Goal: Navigation & Orientation: Find specific page/section

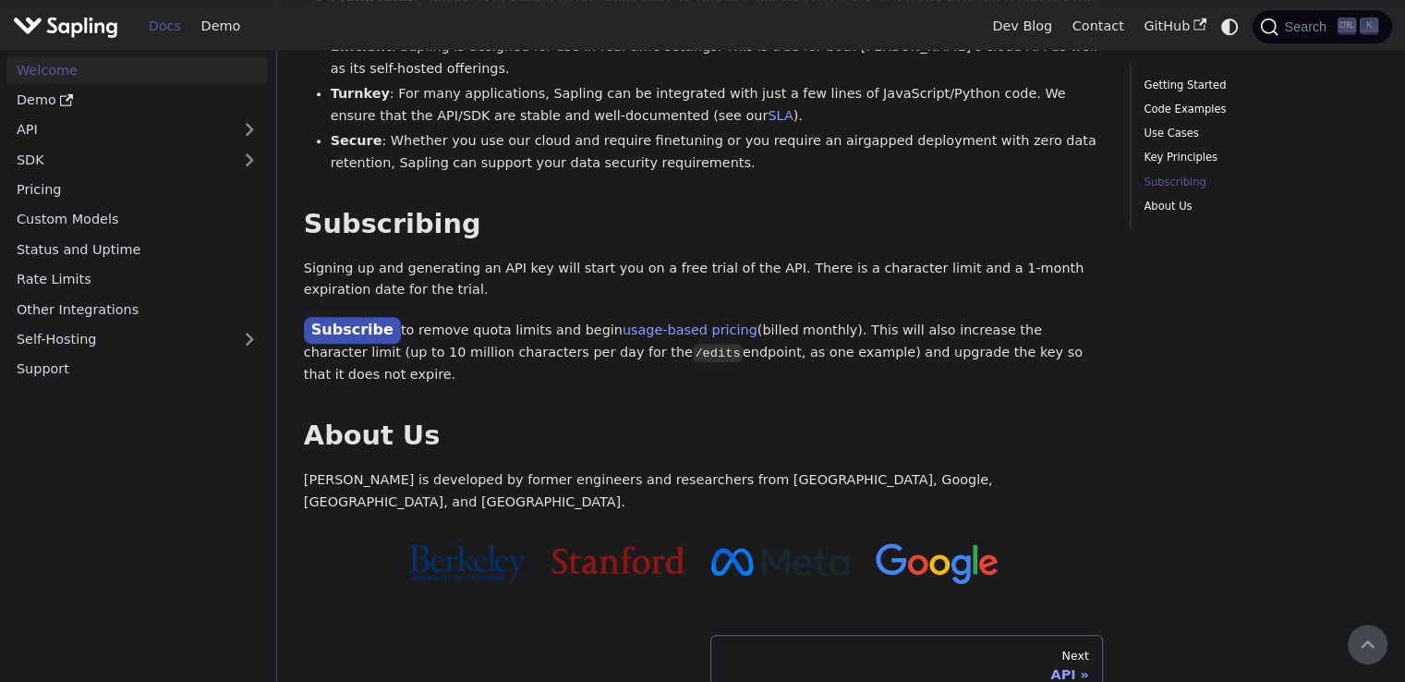
scroll to position [1539, 0]
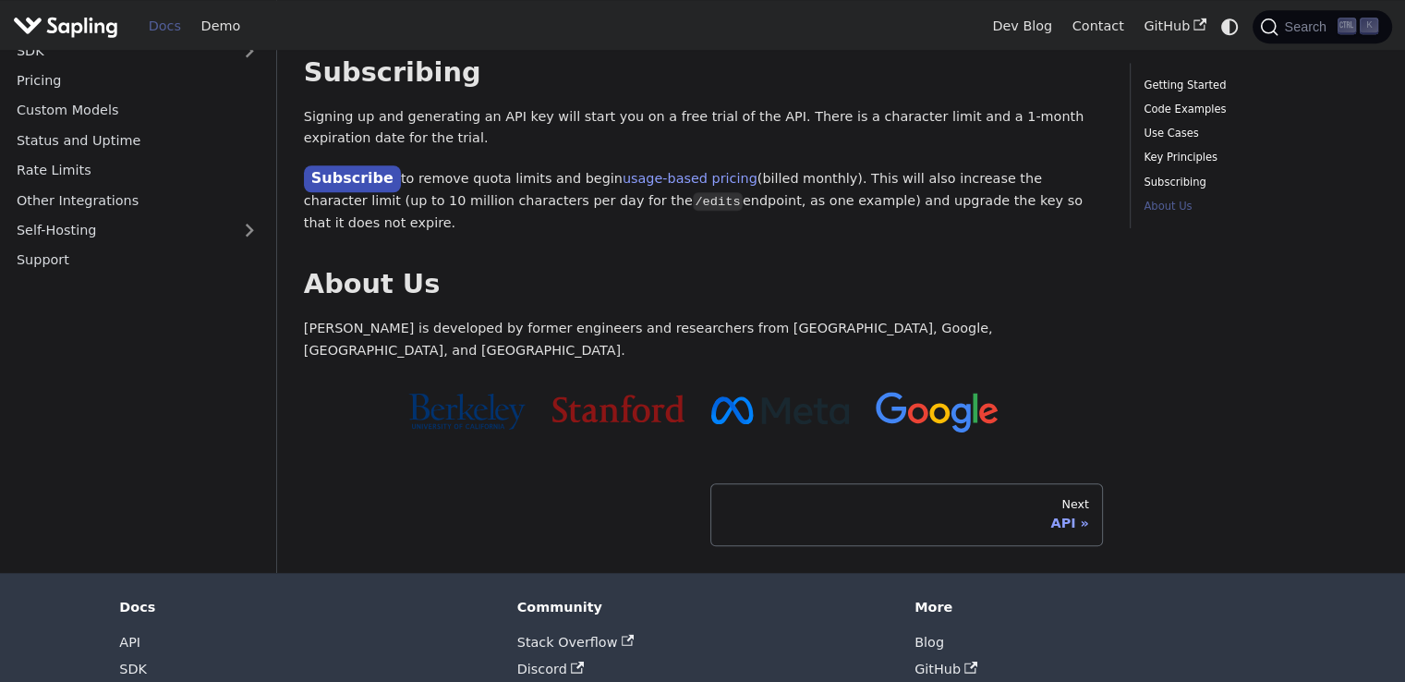
click at [617, 483] on nav "Next API" at bounding box center [703, 514] width 799 height 63
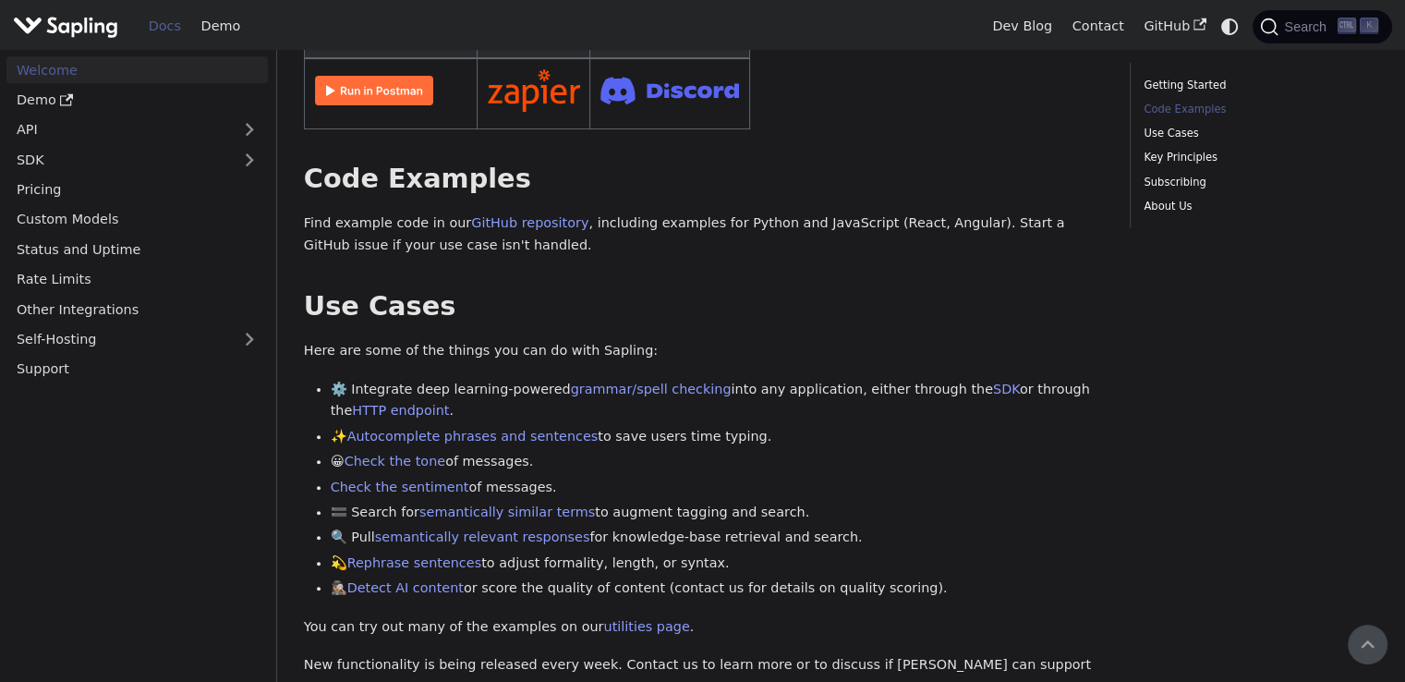
scroll to position [0, 0]
